Goal: Transaction & Acquisition: Purchase product/service

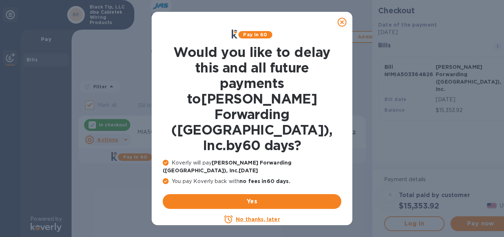
click at [251, 216] on u "No thanks, later" at bounding box center [258, 219] width 44 height 6
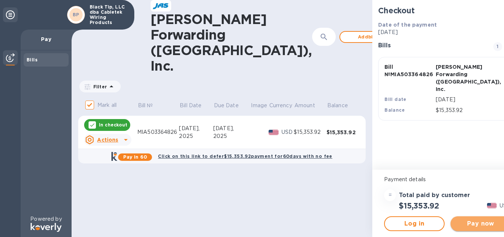
click at [457, 224] on span "Pay now" at bounding box center [481, 223] width 49 height 9
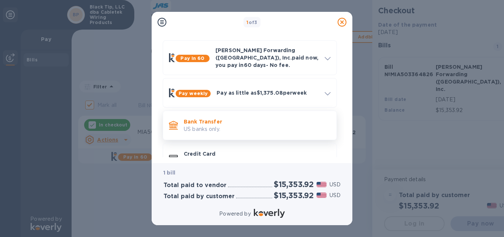
scroll to position [37, 0]
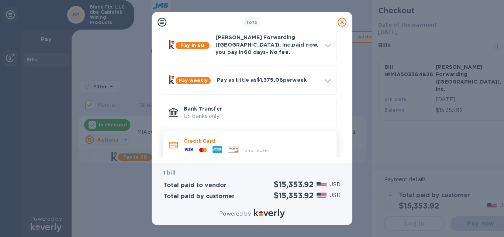
click at [191, 137] on p "Credit Card" at bounding box center [257, 140] width 147 height 7
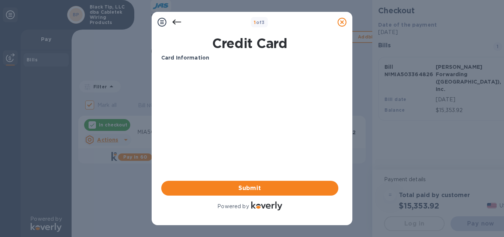
click at [174, 22] on icon at bounding box center [176, 22] width 9 height 5
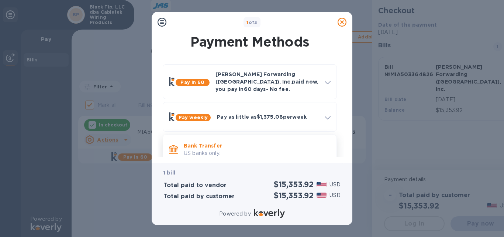
click at [208, 142] on p "Bank Transfer" at bounding box center [257, 145] width 147 height 7
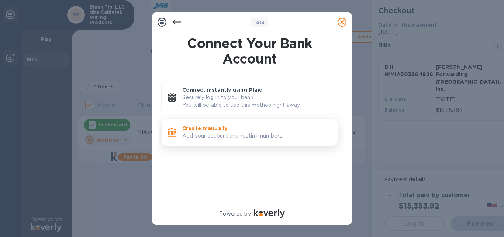
click at [200, 130] on p "Create manually" at bounding box center [257, 127] width 150 height 7
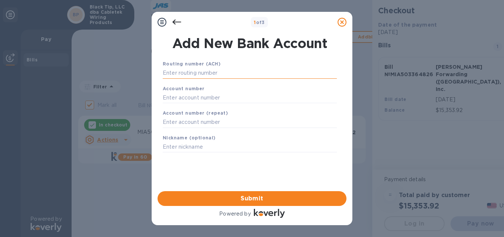
click at [201, 78] on input "text" at bounding box center [250, 73] width 174 height 11
click at [166, 75] on input "text" at bounding box center [250, 73] width 174 height 11
paste input "041210448"
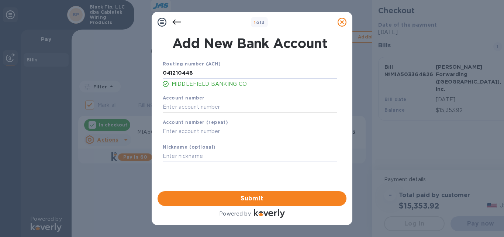
type input "041210448"
click at [182, 104] on input "text" at bounding box center [250, 106] width 174 height 11
type input "1240004105"
click at [187, 130] on input "text" at bounding box center [250, 131] width 174 height 11
type input "1240004105"
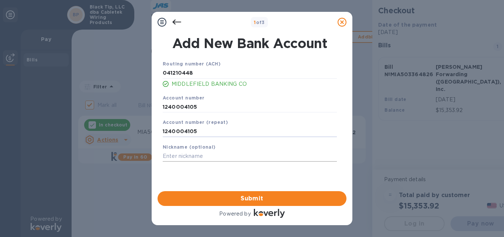
click at [210, 159] on input "text" at bounding box center [250, 156] width 174 height 11
type input "Middlefield"
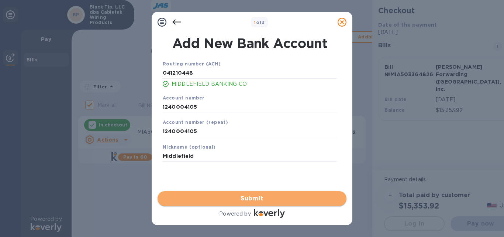
click at [252, 199] on span "Submit" at bounding box center [252, 198] width 177 height 9
